Goal: Information Seeking & Learning: Learn about a topic

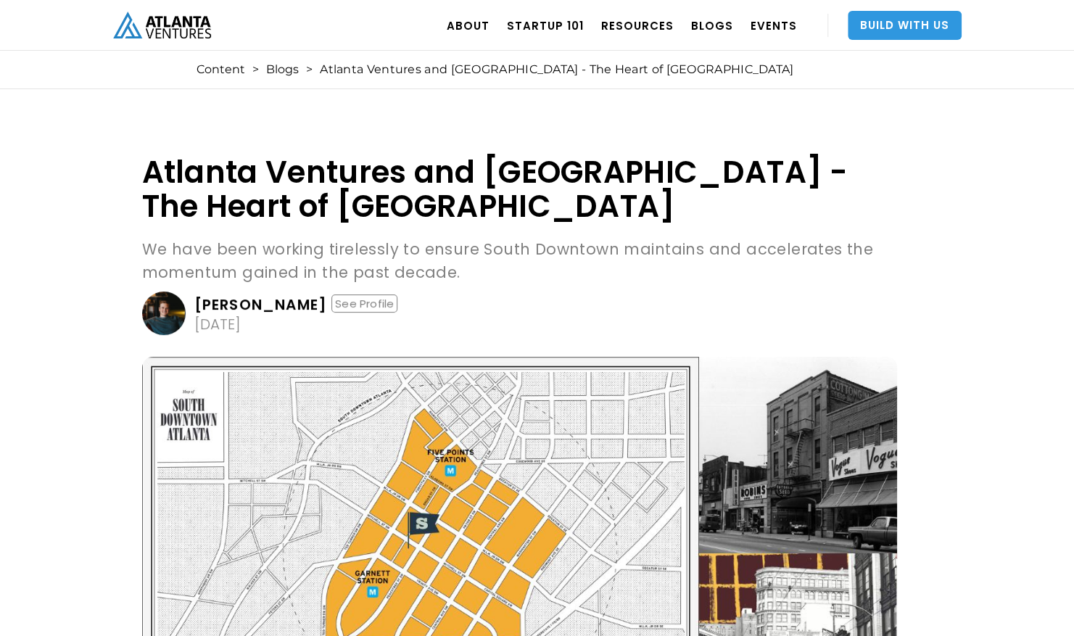
click at [880, 32] on link "Build With Us" at bounding box center [905, 25] width 114 height 29
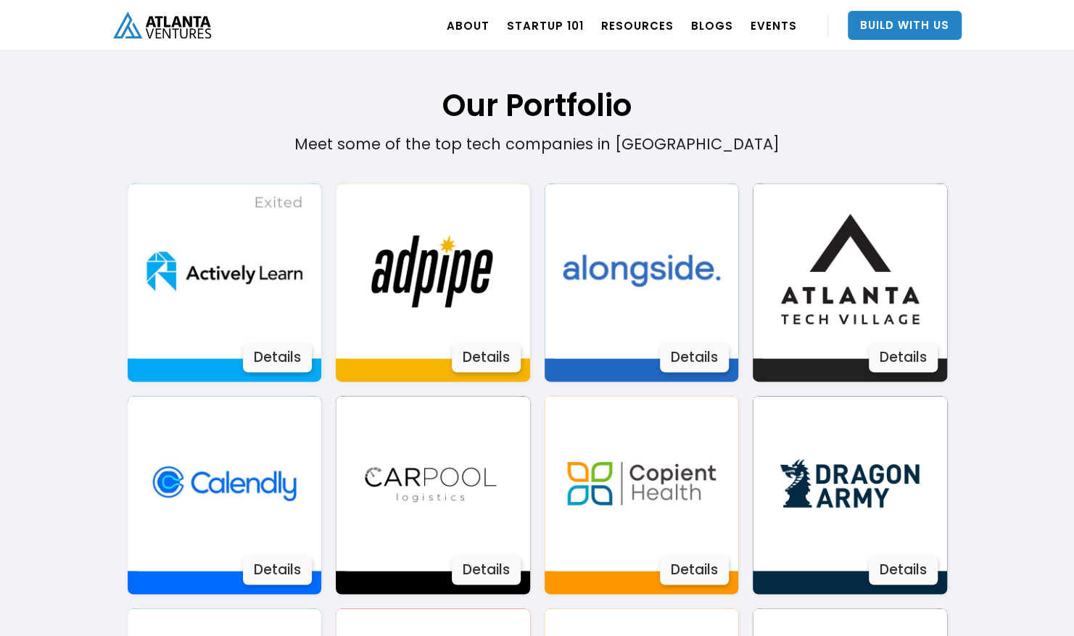
scroll to position [878, 0]
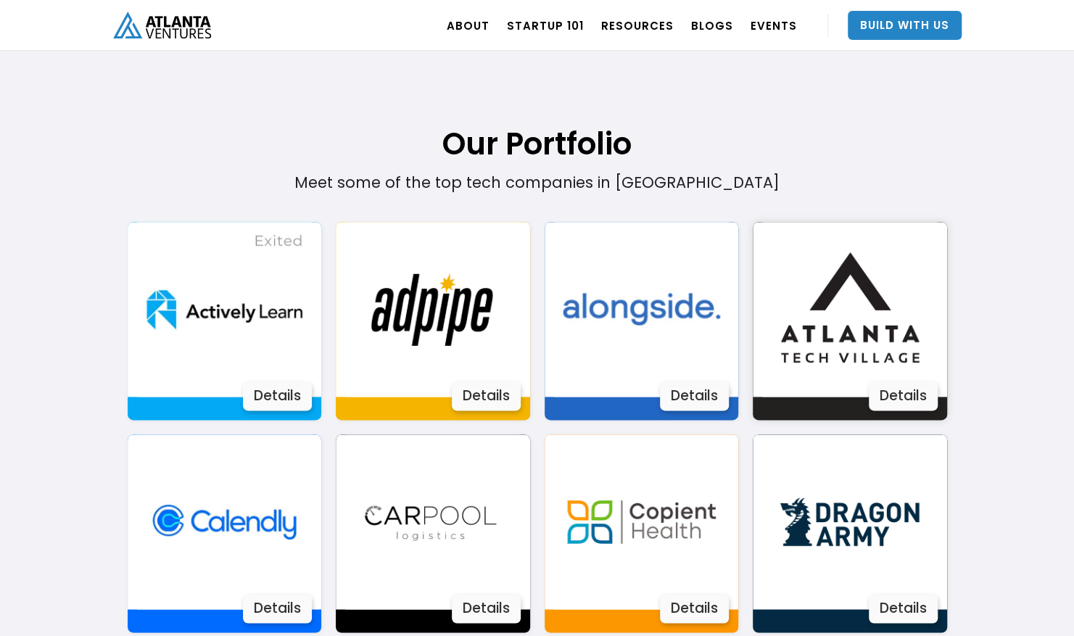
click at [867, 312] on img at bounding box center [849, 309] width 175 height 175
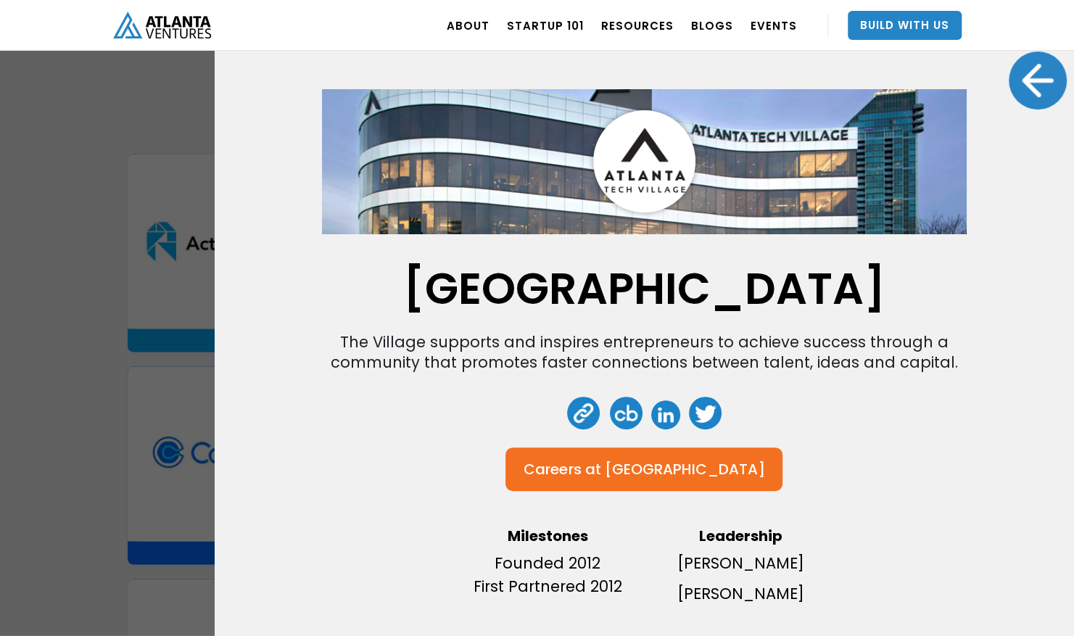
scroll to position [0, 0]
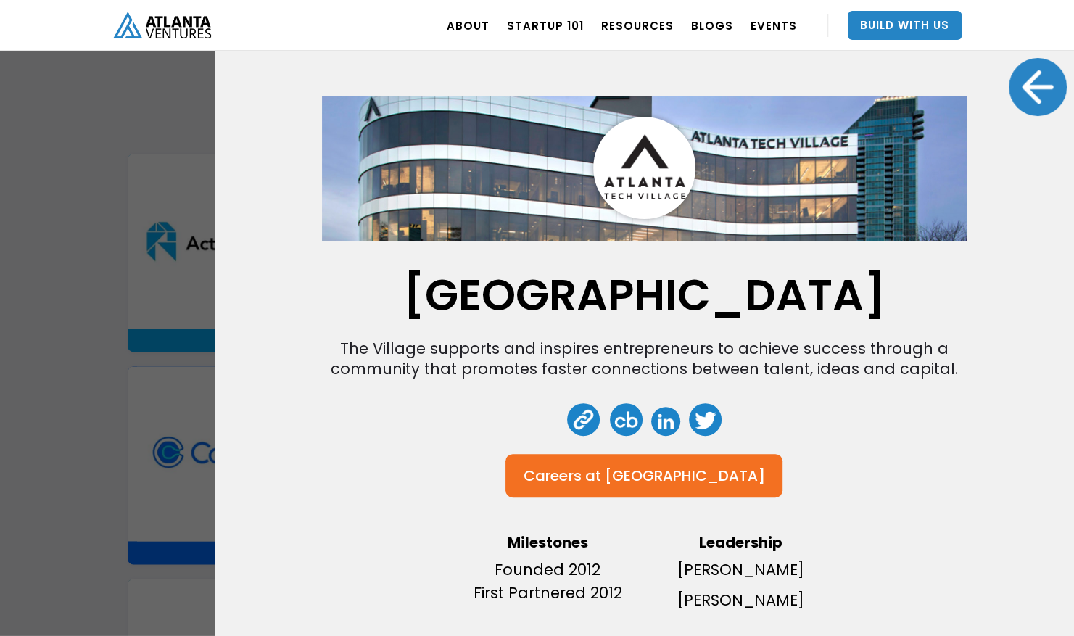
click at [1022, 79] on div at bounding box center [1038, 87] width 58 height 58
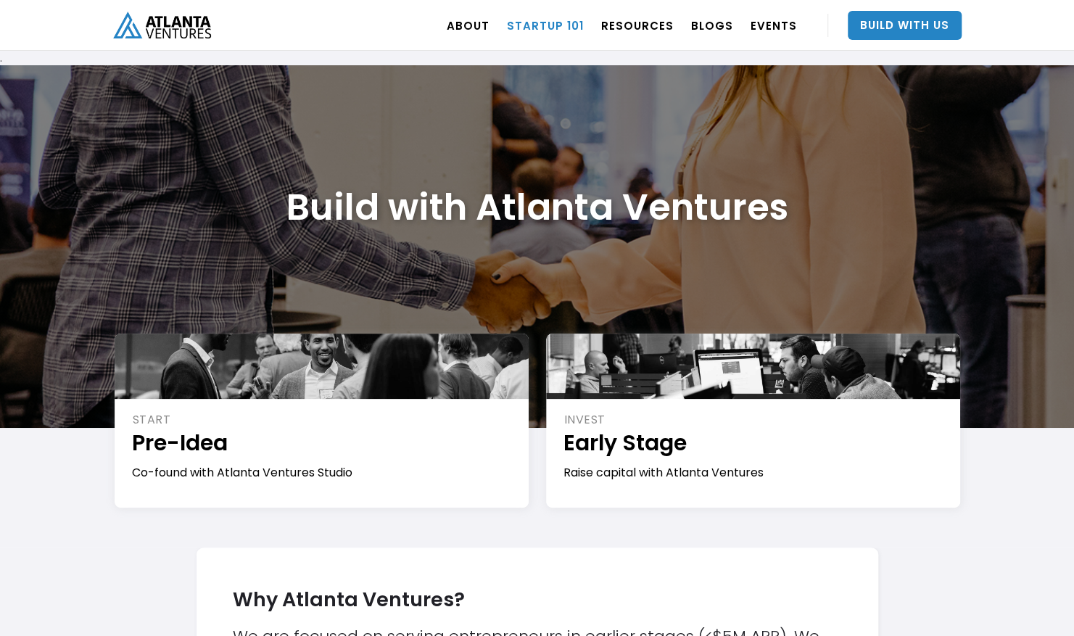
click at [564, 21] on link "Startup 101" at bounding box center [545, 25] width 77 height 41
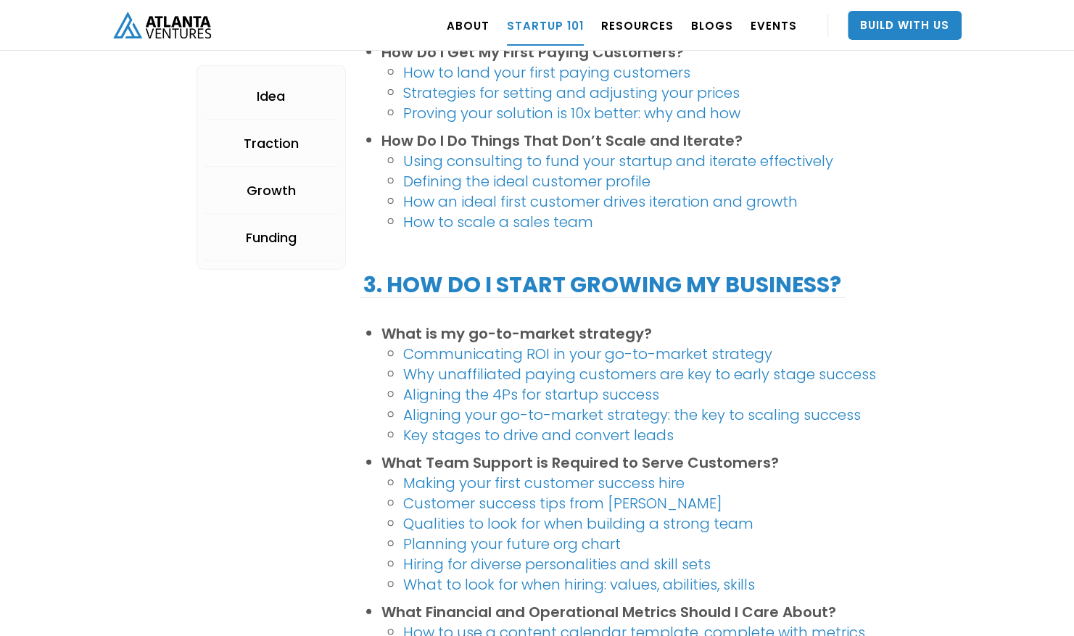
scroll to position [400, 0]
